Goal: Task Accomplishment & Management: Manage account settings

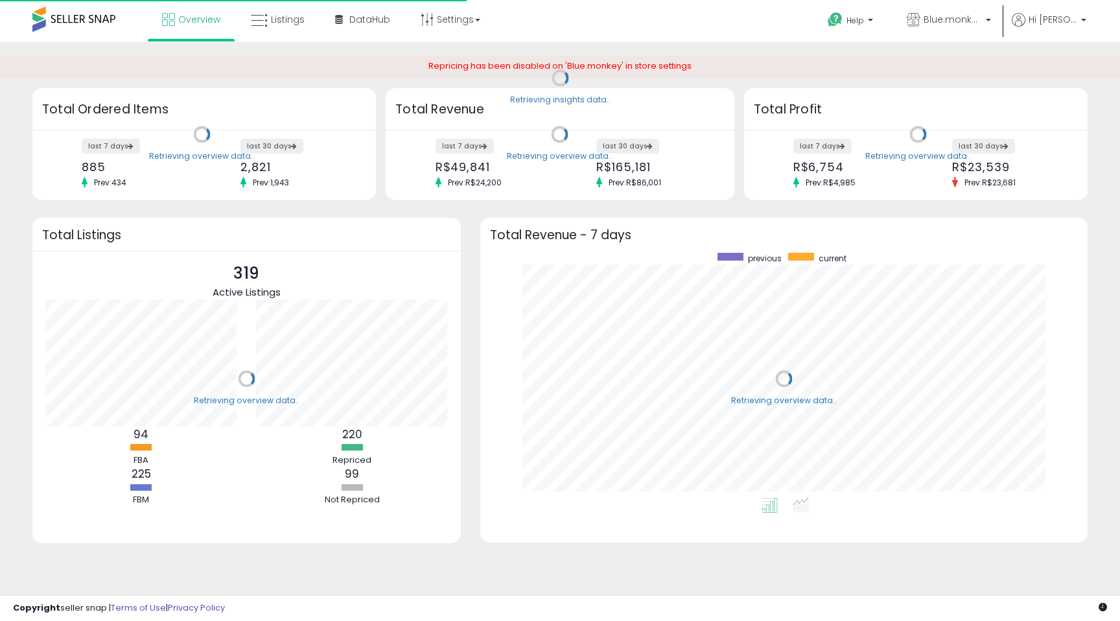
scroll to position [245, 582]
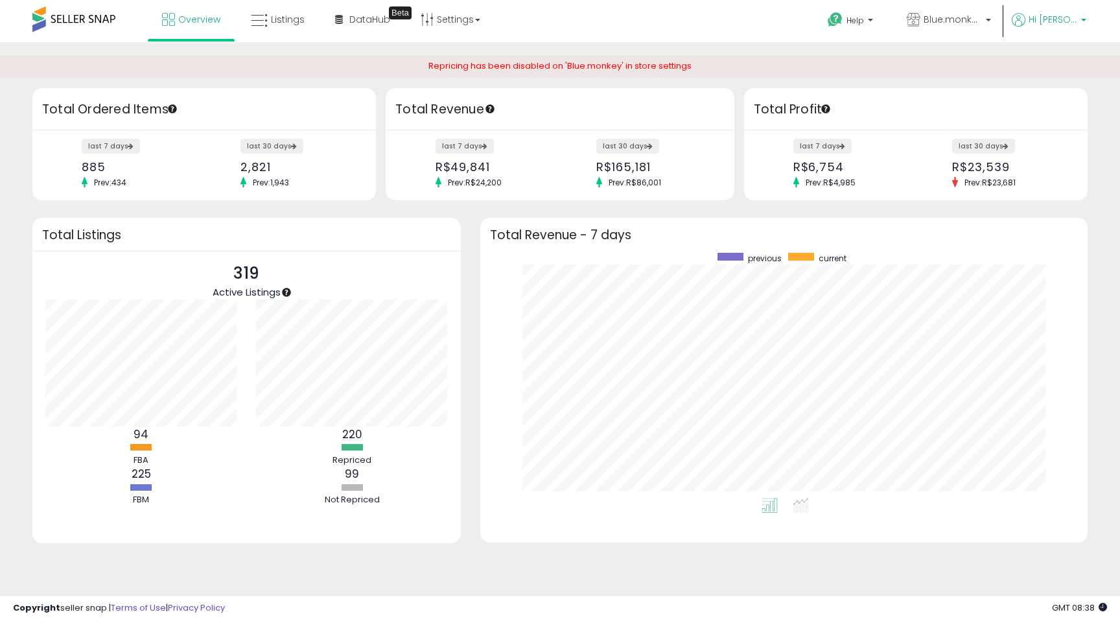
click at [1030, 30] on link "Hi [PERSON_NAME]" at bounding box center [1049, 27] width 75 height 29
click at [1030, 69] on link "Account" at bounding box center [1032, 69] width 34 height 12
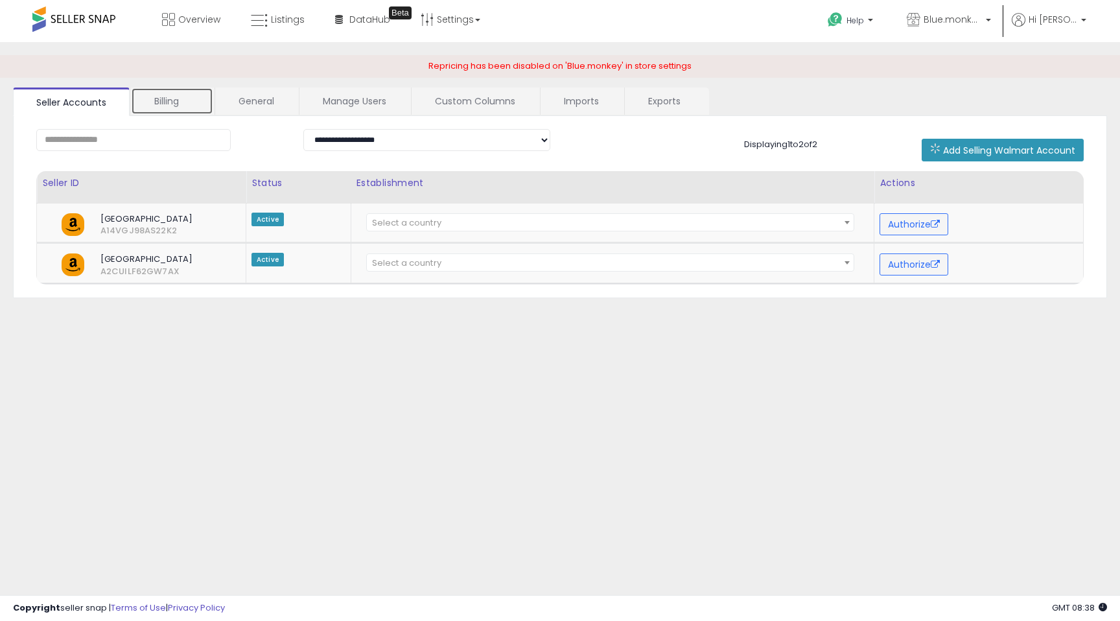
click at [143, 97] on link "Billing" at bounding box center [172, 101] width 82 height 27
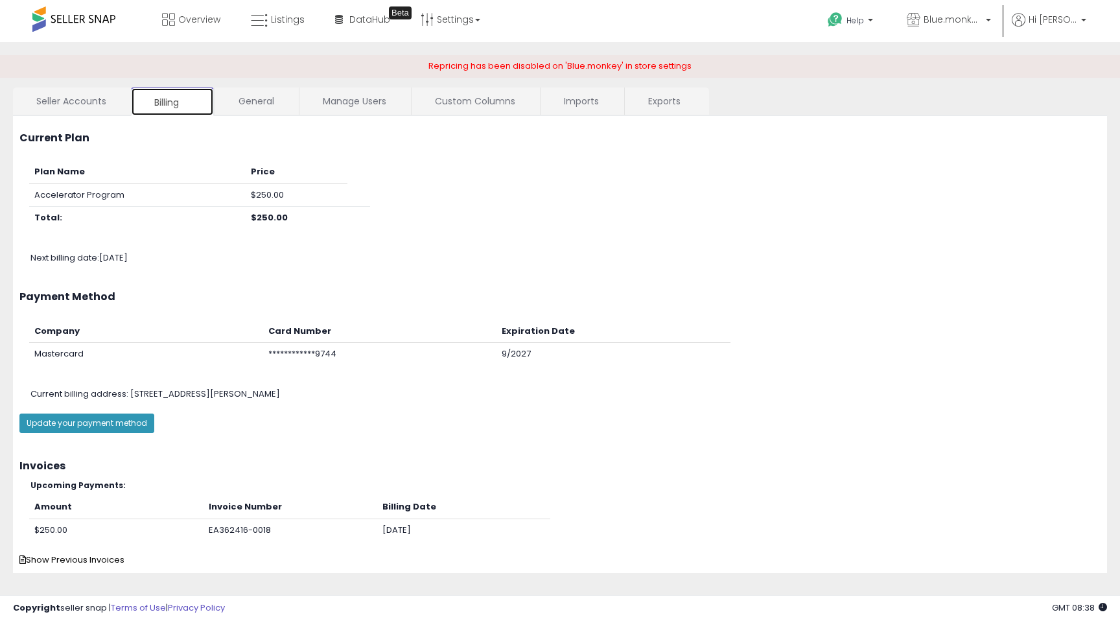
scroll to position [17, 0]
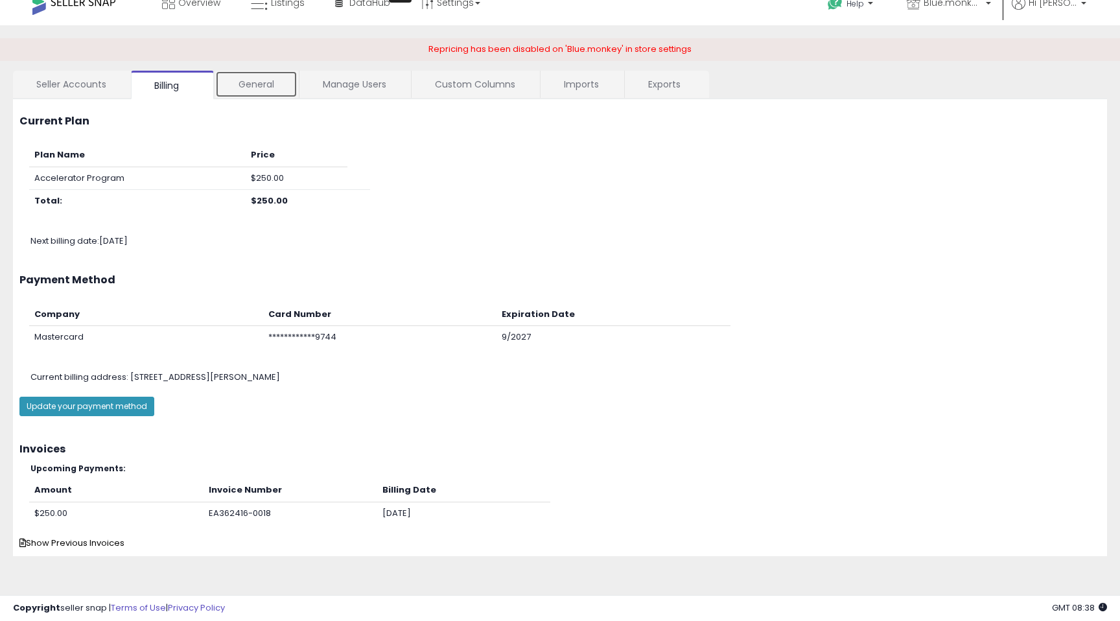
click at [265, 80] on link "General" at bounding box center [256, 84] width 82 height 27
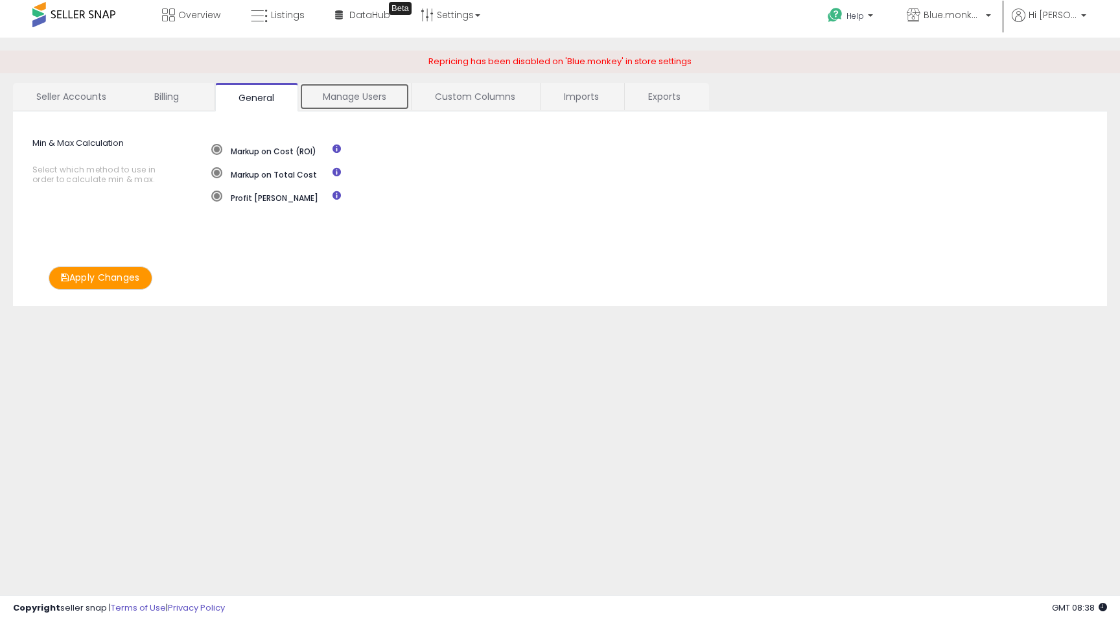
click at [367, 95] on link "Manage Users" at bounding box center [355, 96] width 110 height 27
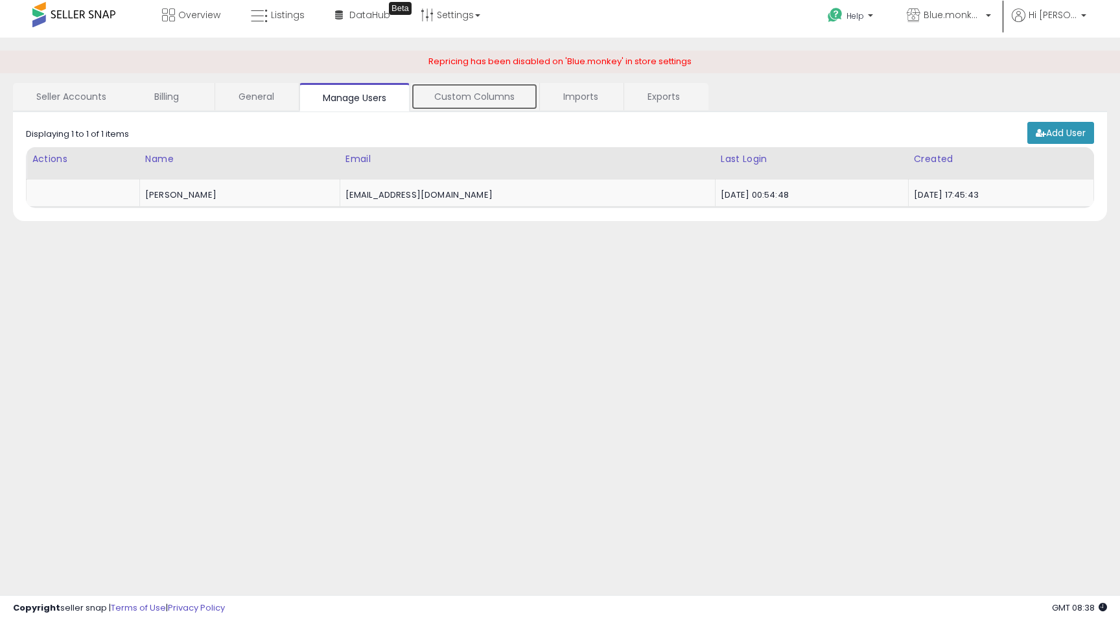
click at [432, 100] on link "Custom Columns" at bounding box center [474, 96] width 127 height 27
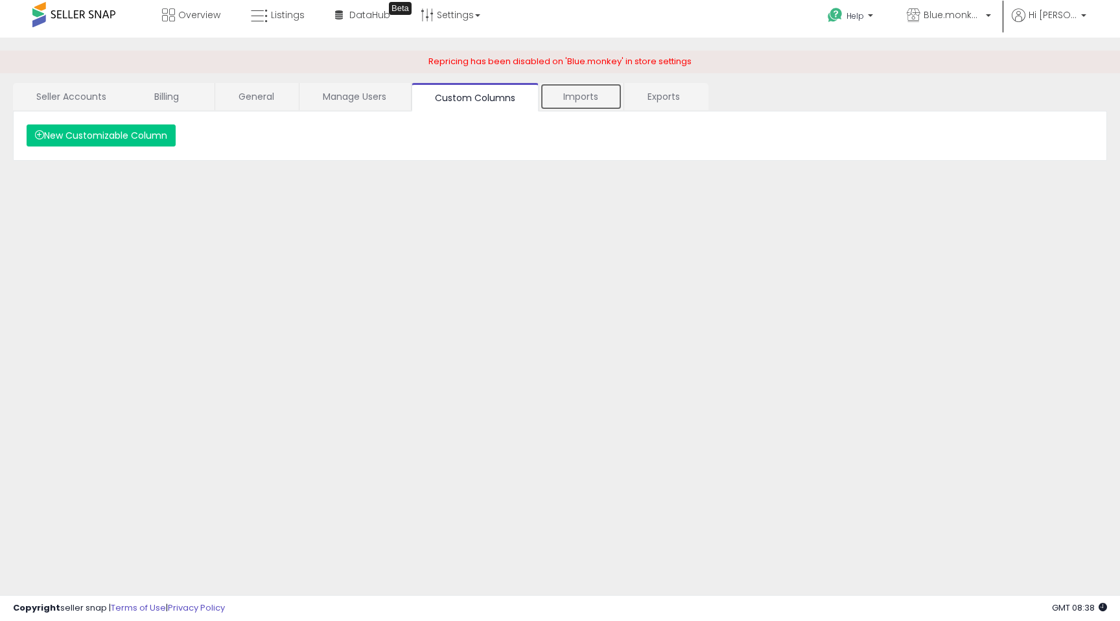
click at [611, 93] on link "Imports" at bounding box center [581, 96] width 82 height 27
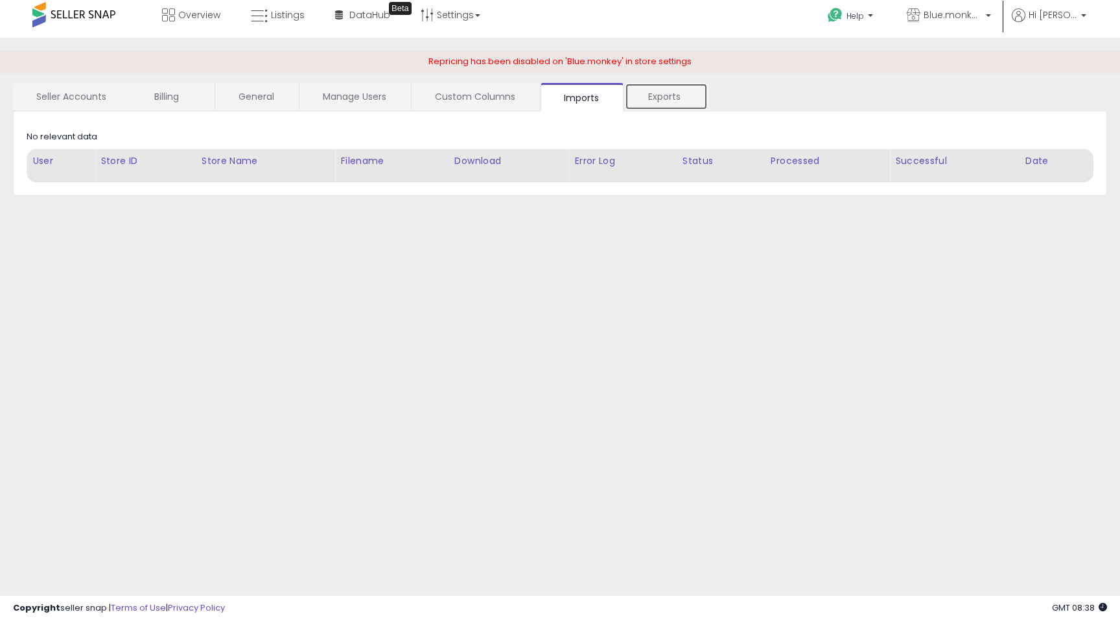
click at [662, 93] on link "Exports" at bounding box center [666, 96] width 83 height 27
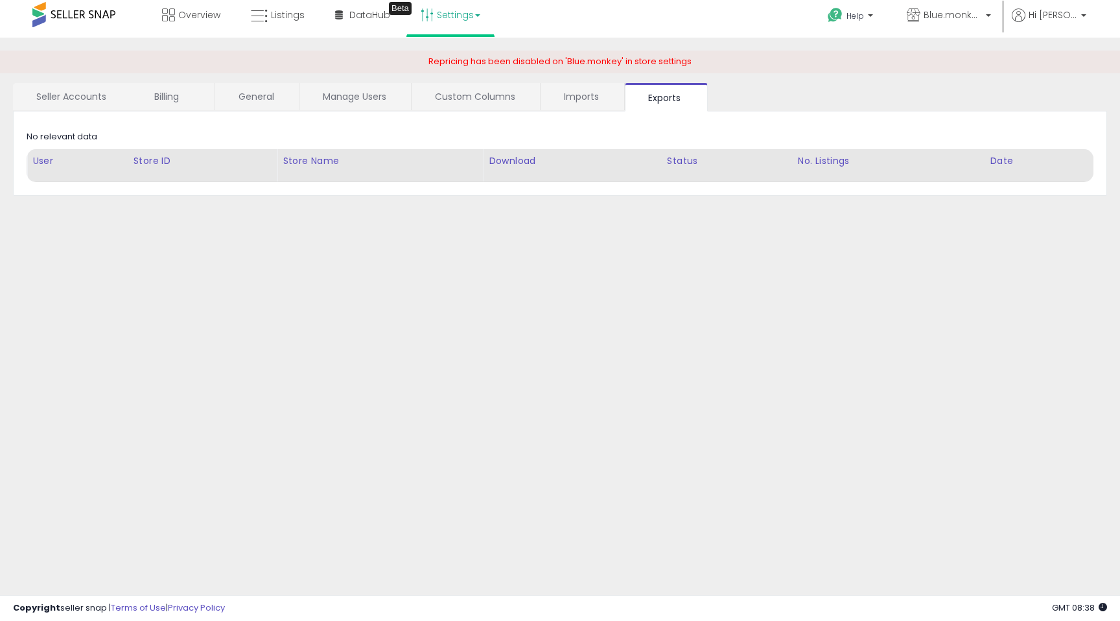
click at [460, 14] on link "Settings" at bounding box center [450, 14] width 79 height 39
click at [942, 14] on span "Blue.monkey" at bounding box center [953, 14] width 58 height 13
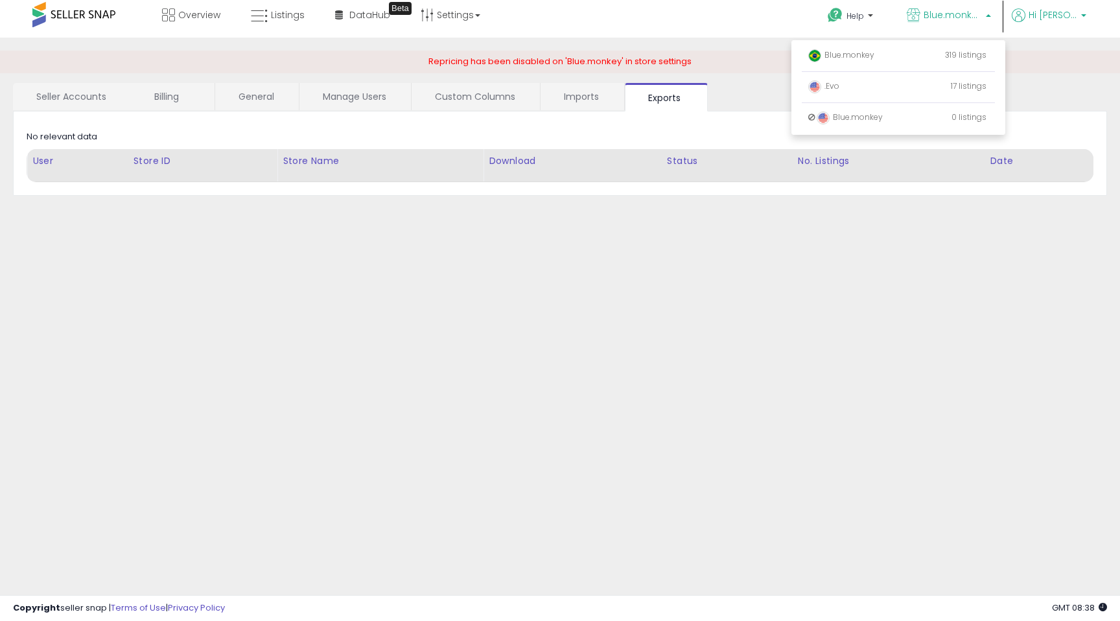
click at [1041, 18] on span "Hi [PERSON_NAME]" at bounding box center [1053, 14] width 49 height 13
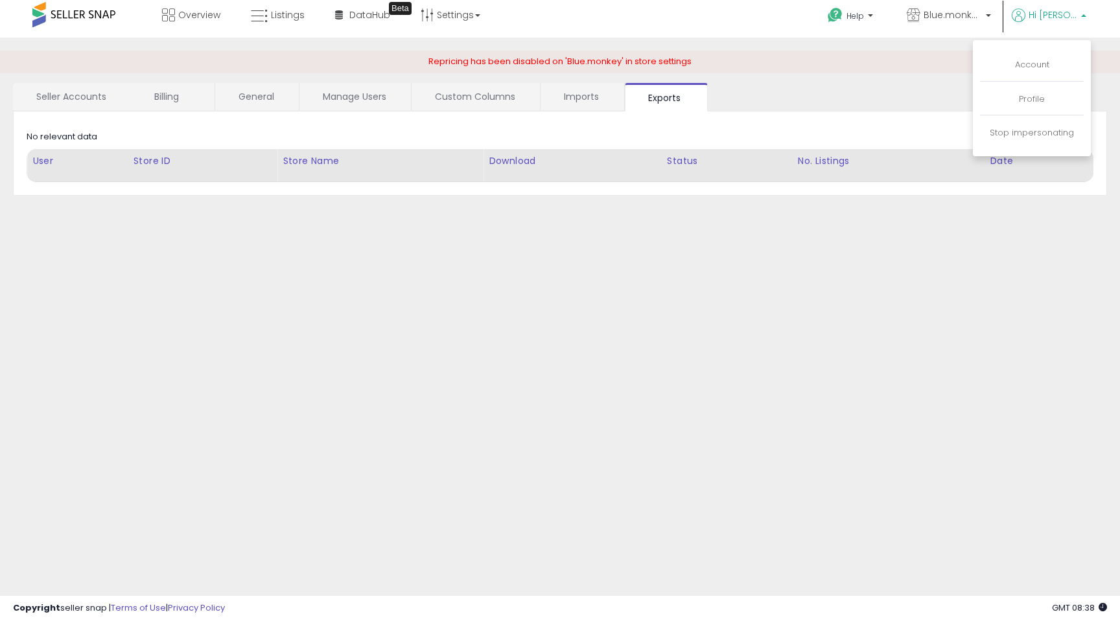
click at [1033, 107] on li "Profile" at bounding box center [1032, 100] width 104 height 32
click at [1031, 104] on link "Profile" at bounding box center [1032, 99] width 26 height 12
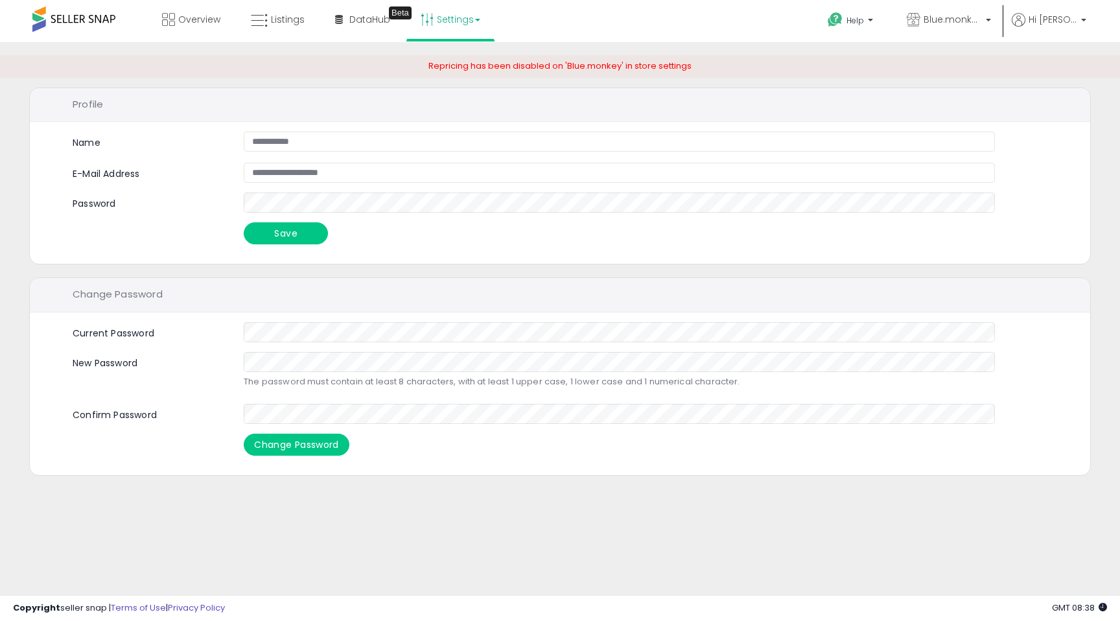
click at [461, 17] on link "Settings" at bounding box center [450, 19] width 79 height 39
click at [451, 74] on li "Store settings" at bounding box center [462, 67] width 96 height 32
click at [448, 19] on link "Settings" at bounding box center [450, 19] width 79 height 39
click at [458, 75] on li "Store settings" at bounding box center [462, 67] width 96 height 32
click at [442, 9] on link "Settings" at bounding box center [450, 19] width 79 height 39
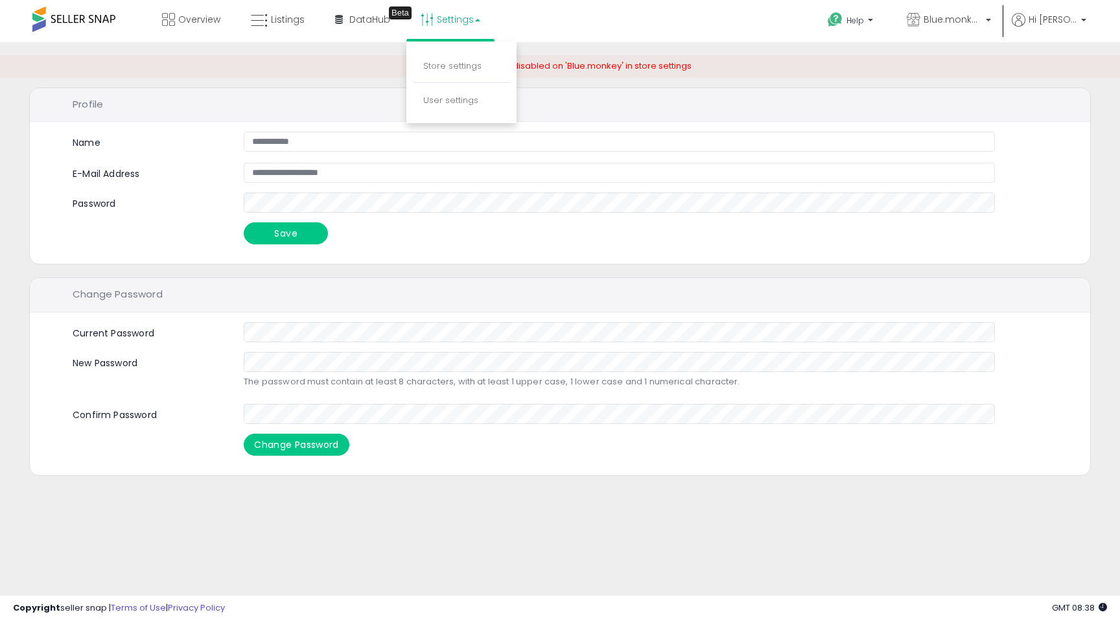
click at [451, 56] on li "Store settings" at bounding box center [462, 67] width 96 height 32
click at [437, 19] on link "Settings" at bounding box center [450, 19] width 79 height 39
click at [440, 64] on link "Store settings" at bounding box center [452, 66] width 58 height 12
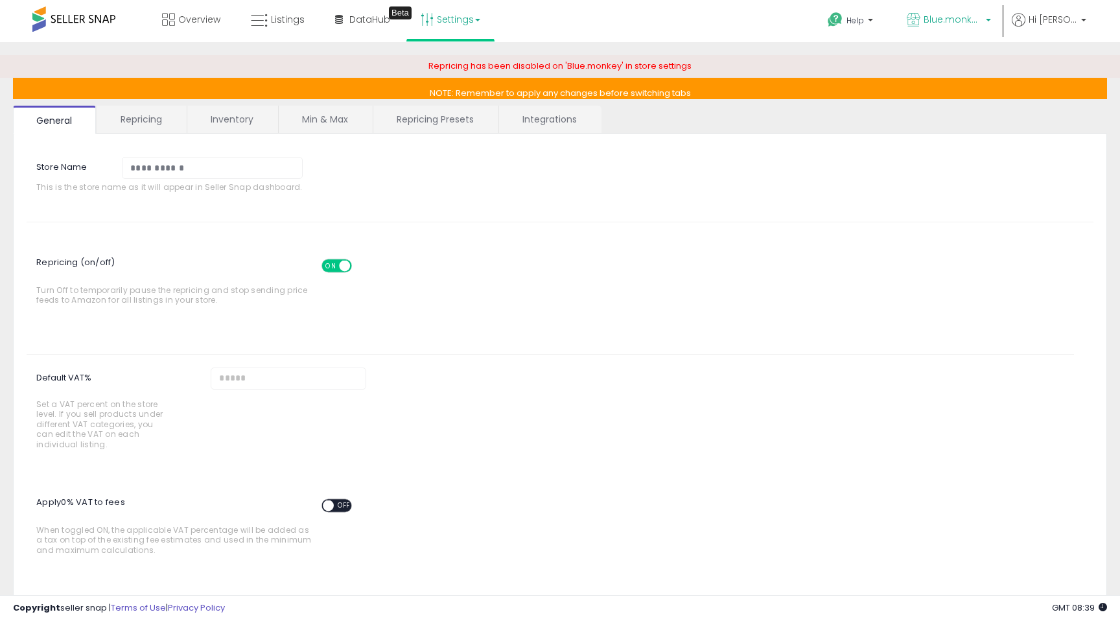
click at [948, 14] on span "Blue.monkey" at bounding box center [953, 19] width 58 height 13
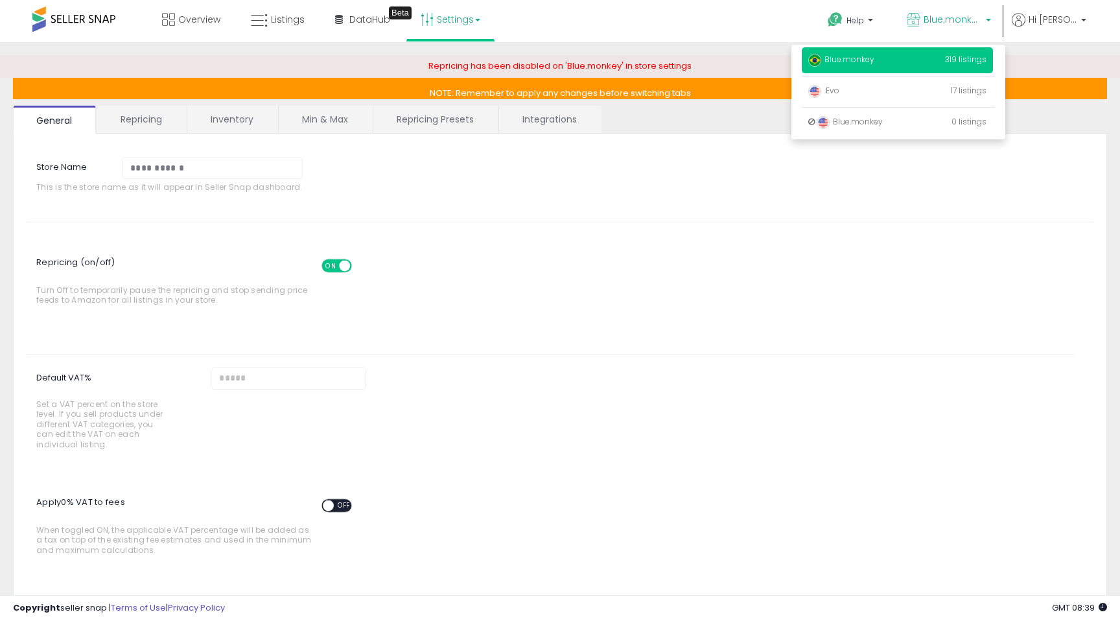
click at [1056, 10] on ul "Help Contact Support Search Knowledge Hub Request a Feature Blue.monkey Blue.mo…" at bounding box center [952, 22] width 278 height 45
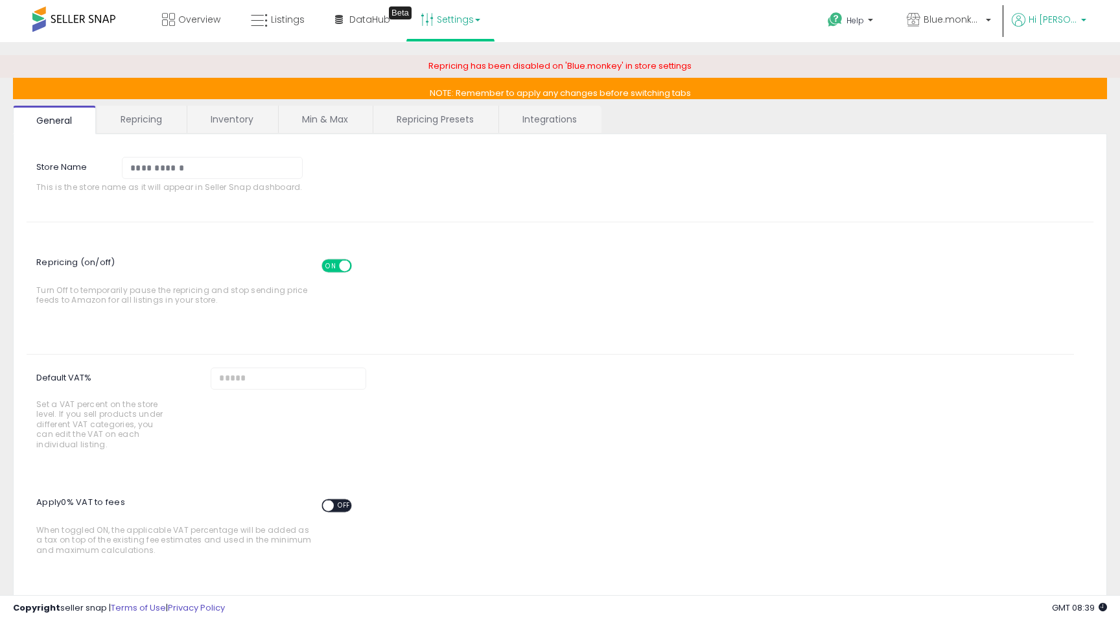
click at [1064, 29] on p "Hi [PERSON_NAME]" at bounding box center [1049, 21] width 75 height 16
click at [691, 247] on div "Repricing (on/off) ON OFF Turn Off to temporarily pause the repricing and stop …" at bounding box center [560, 278] width 1087 height 67
click at [177, 22] on link "Overview" at bounding box center [191, 19] width 78 height 39
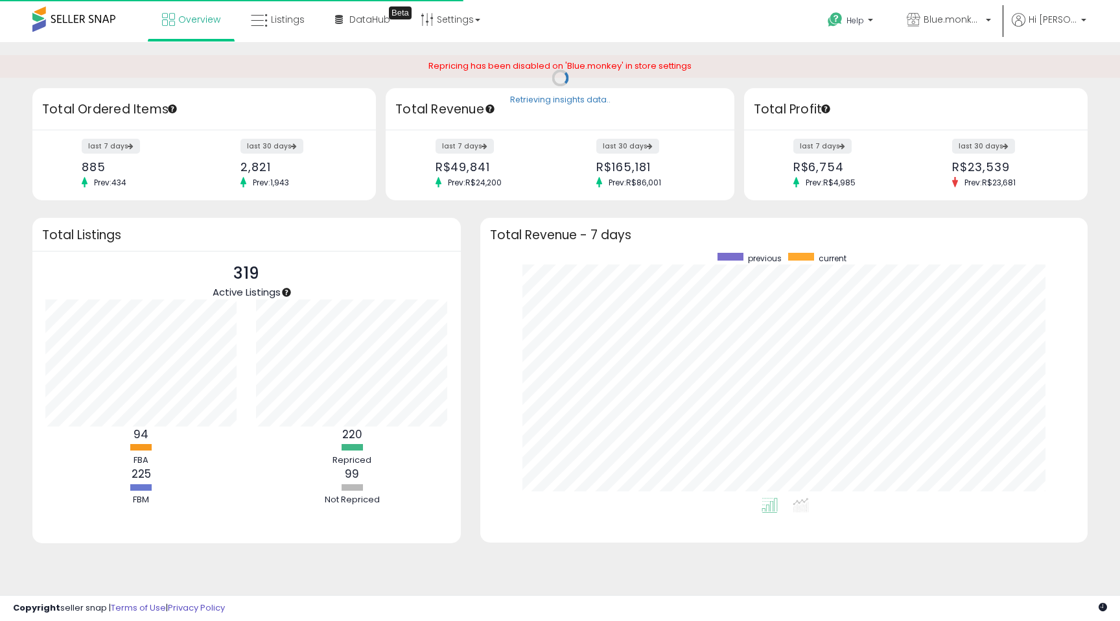
scroll to position [245, 582]
click at [87, 609] on div "Copyright seller snap | Terms of Use | Privacy Policy" at bounding box center [119, 608] width 212 height 12
click at [1086, 615] on div "Copyright seller snap | Terms of Use | Privacy Policy GMT 08:39 Authorization r…" at bounding box center [560, 608] width 1120 height 26
click at [1078, 603] on span "GMT 08:39" at bounding box center [1079, 608] width 55 height 12
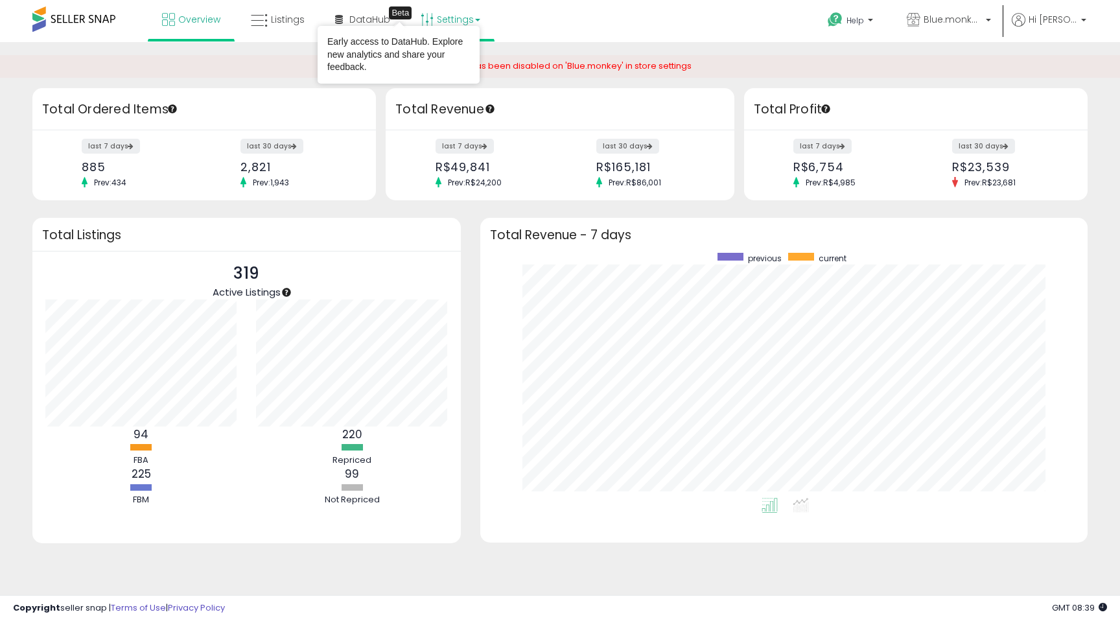
click at [474, 24] on link "Settings" at bounding box center [450, 19] width 79 height 39
click at [658, 36] on div "Overview Listings Beta" at bounding box center [360, 27] width 740 height 55
click at [874, 21] on p "Help" at bounding box center [851, 22] width 49 height 14
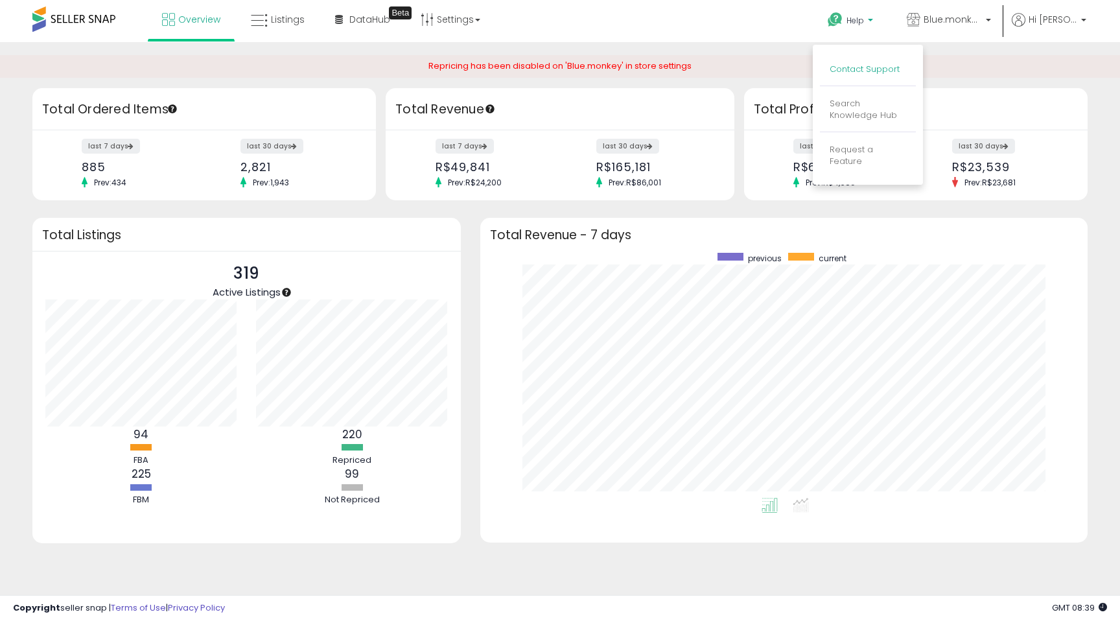
click at [849, 67] on link "Contact Support" at bounding box center [865, 69] width 70 height 12
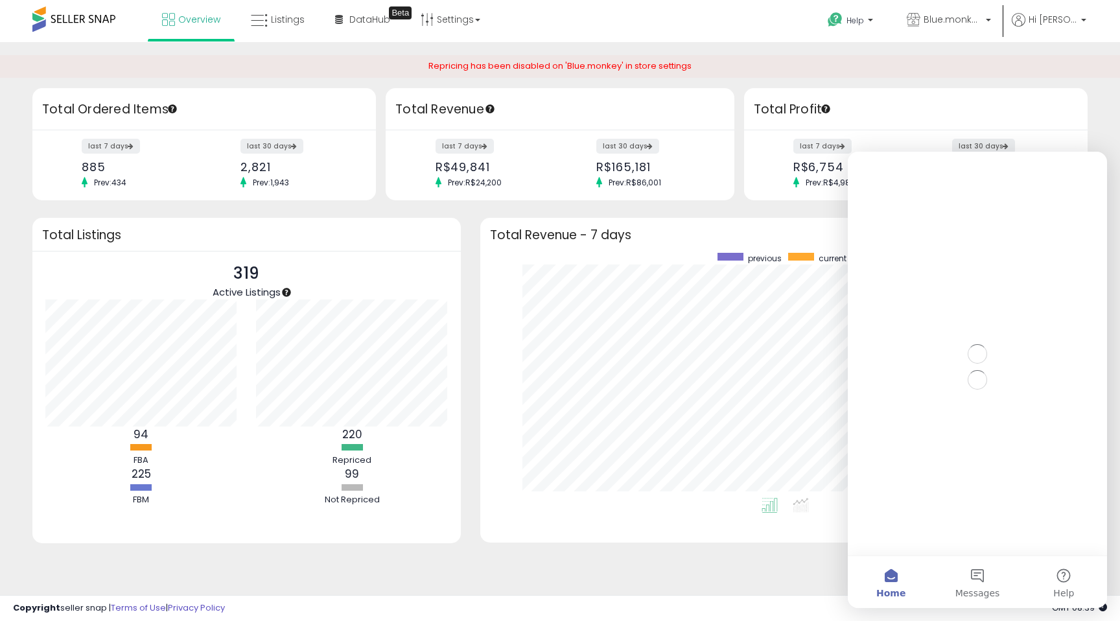
scroll to position [0, 0]
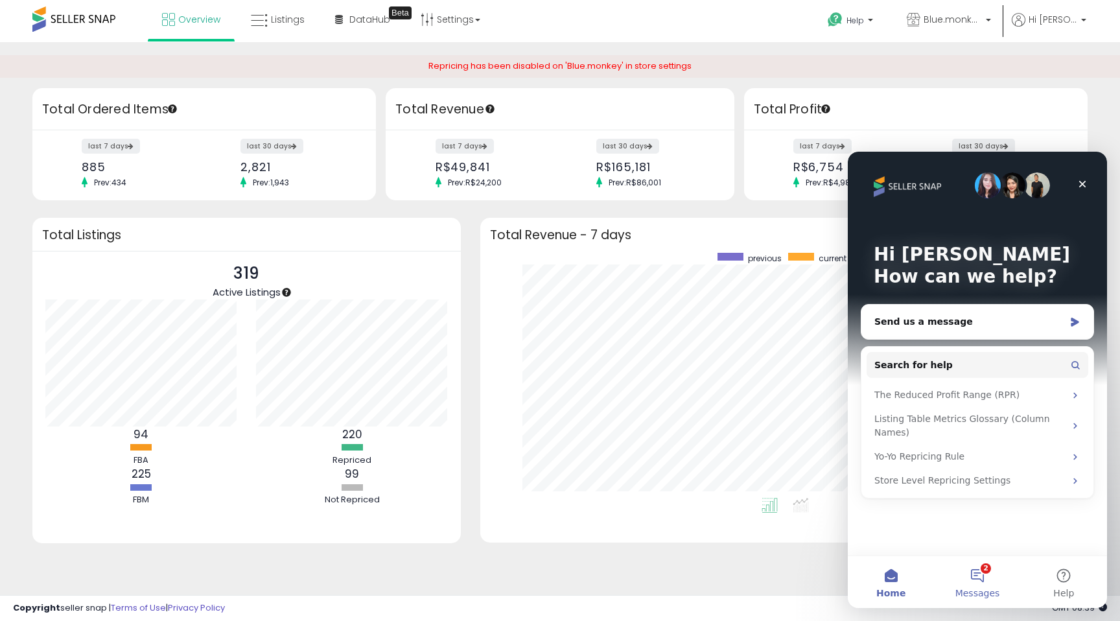
click at [987, 572] on button "2 Messages" at bounding box center [977, 582] width 86 height 52
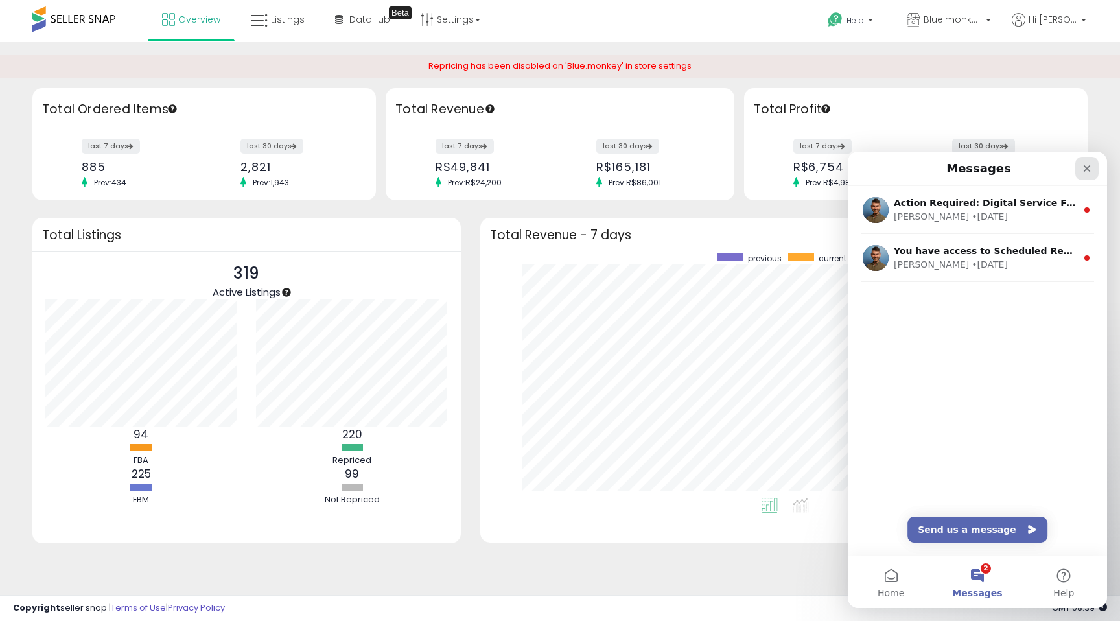
click at [1083, 166] on icon "Close" at bounding box center [1087, 168] width 10 height 10
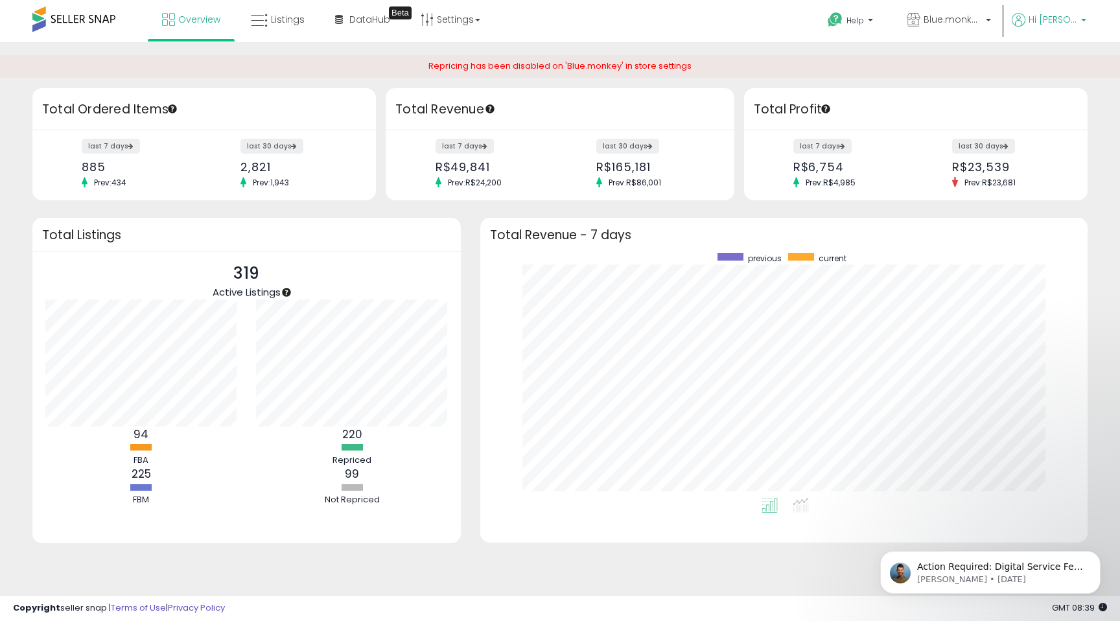
click at [1059, 32] on link "Hi [PERSON_NAME]" at bounding box center [1049, 27] width 75 height 29
click at [1094, 559] on button "Dismiss notification" at bounding box center [1097, 555] width 17 height 17
